Goal: Communication & Community: Answer question/provide support

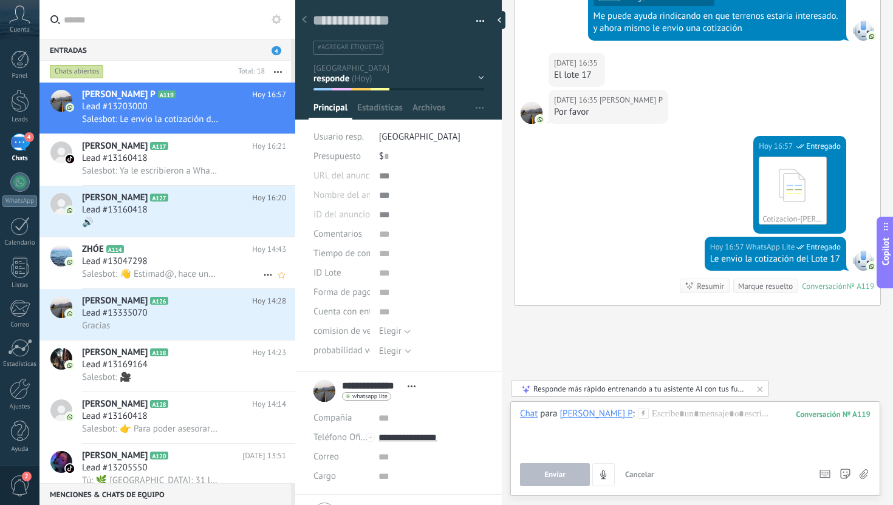
scroll to position [18, 0]
click at [186, 221] on div "🔊" at bounding box center [184, 222] width 204 height 13
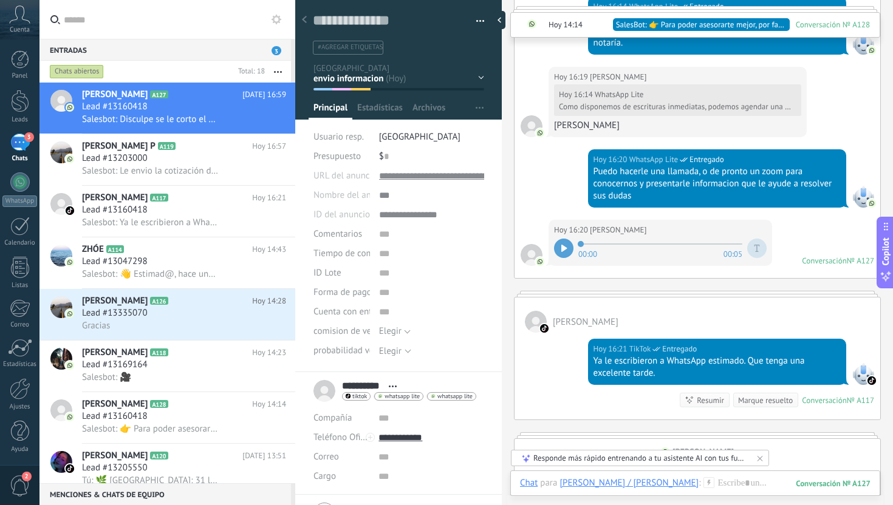
scroll to position [1427, 0]
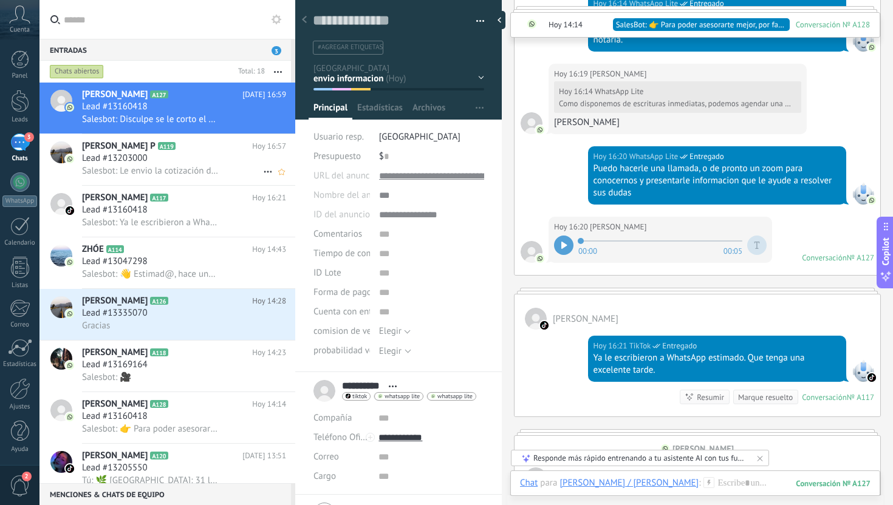
click at [190, 176] on span "Salesbot: Le envio la cotización del Lote 17" at bounding box center [150, 171] width 137 height 12
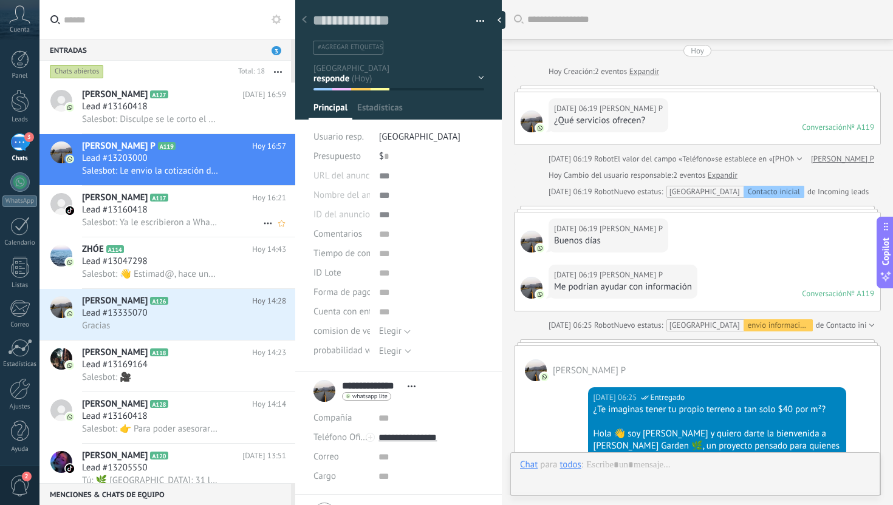
scroll to position [2629, 0]
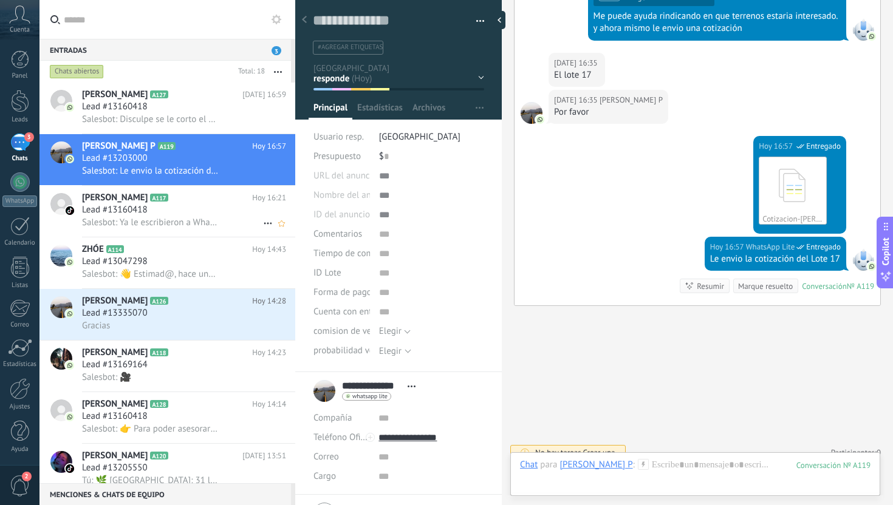
click at [215, 225] on h3 "Salesbot: Ya le escribieron a WhatsApp estimado. Que tenga una excelente tarde." at bounding box center [153, 223] width 143 height 12
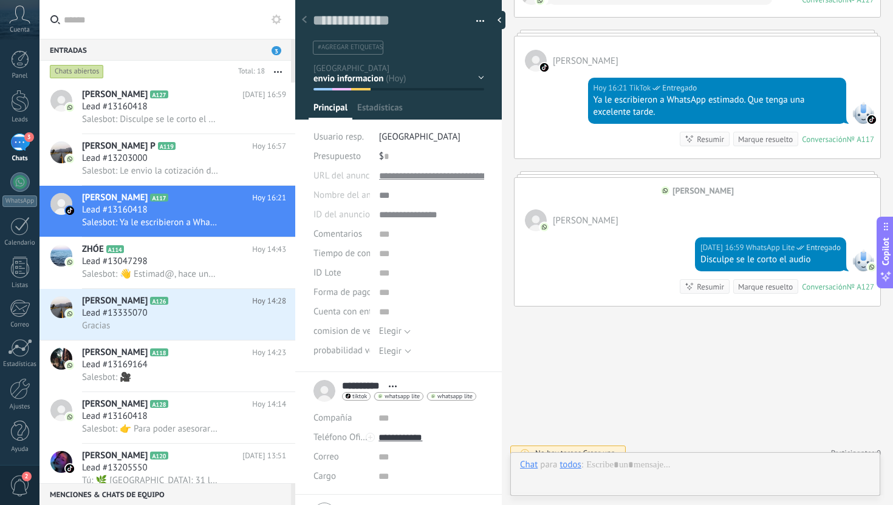
scroll to position [1685, 0]
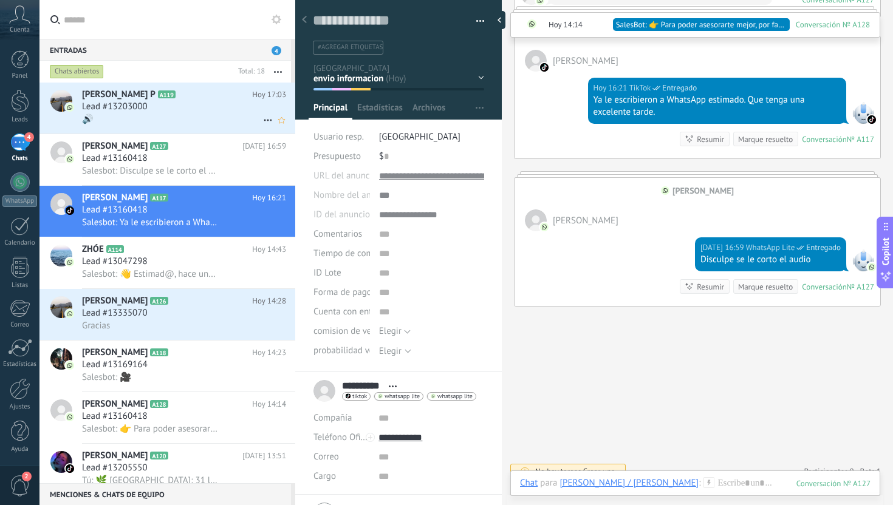
click at [211, 121] on div "🔊" at bounding box center [184, 119] width 204 height 13
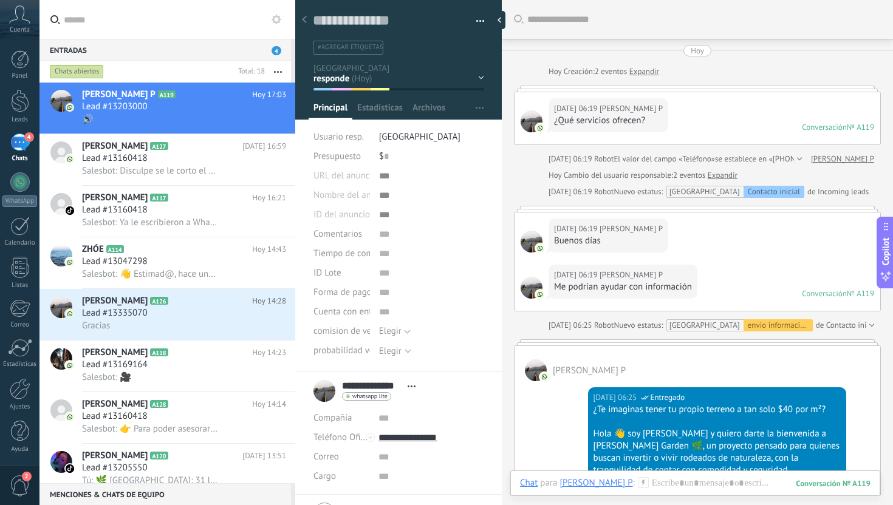
scroll to position [2669, 0]
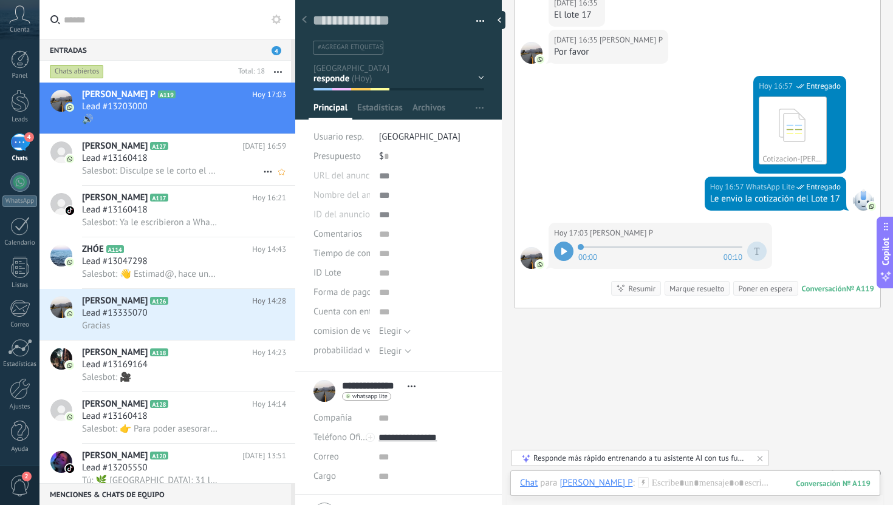
click at [169, 153] on div "Lead #13160418" at bounding box center [184, 158] width 204 height 12
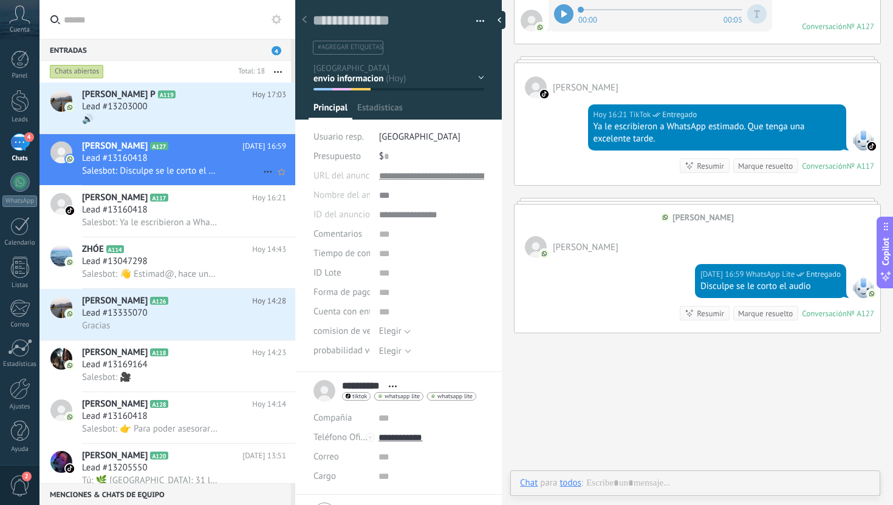
scroll to position [18, 0]
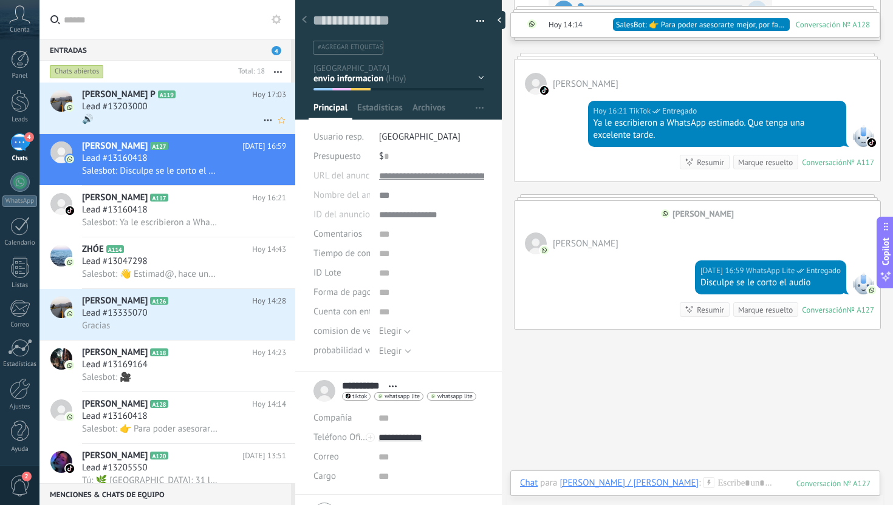
click at [190, 120] on div "🔊" at bounding box center [184, 119] width 204 height 13
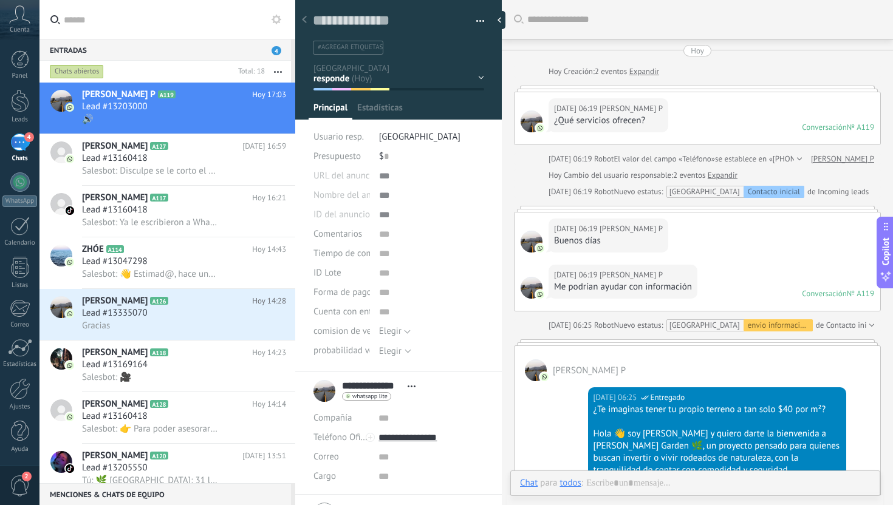
type textarea "**********"
